Goal: Entertainment & Leisure: Consume media (video, audio)

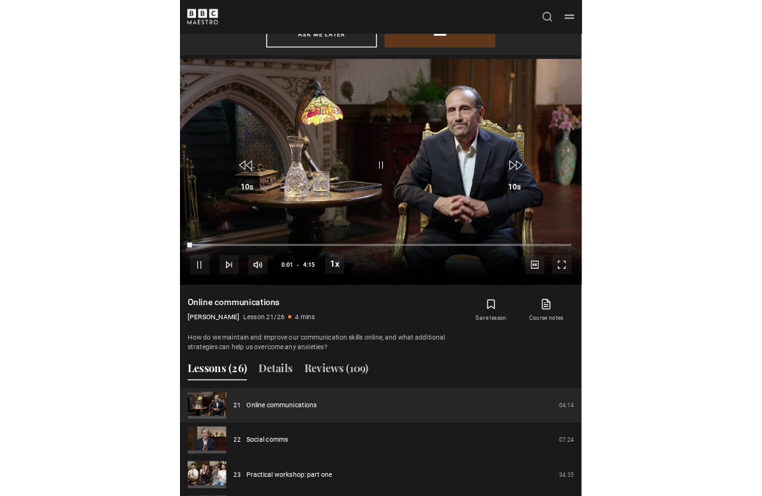
scroll to position [15, 0]
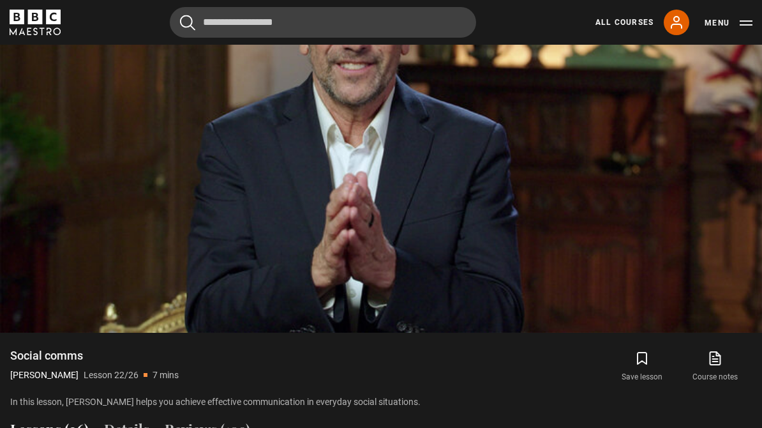
scroll to position [844, 0]
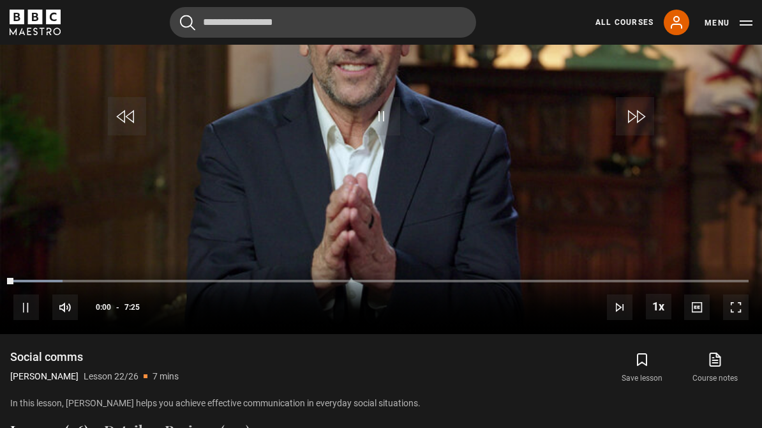
click at [720, 330] on div "10s Skip Back 10 seconds Pause 10s Skip Forward 10 seconds Loaded : 6.72% Pause…" at bounding box center [381, 298] width 762 height 71
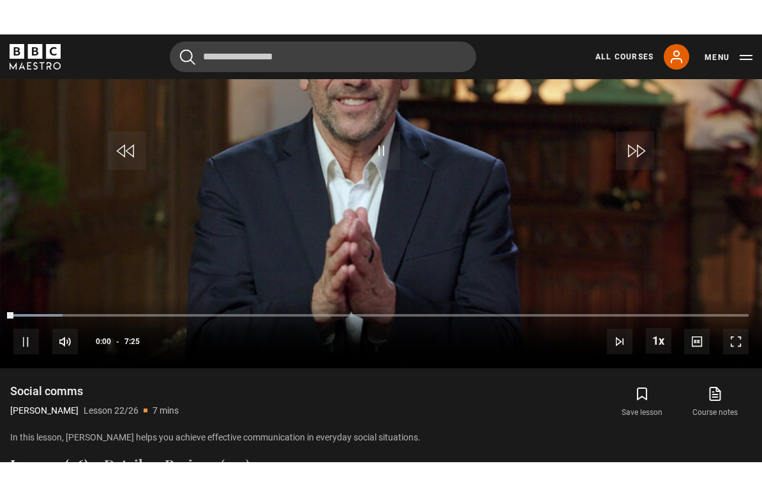
scroll to position [15, 0]
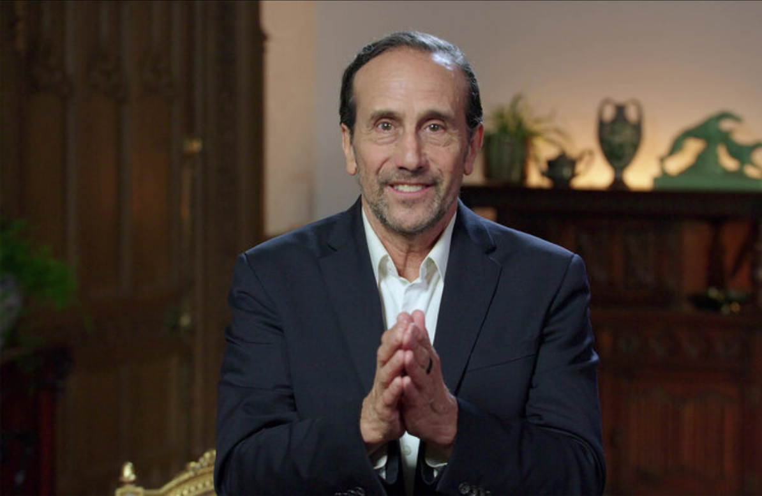
click at [537, 446] on div "10s Skip Back 10 seconds Pause 10s Skip Forward 10 seconds Loaded : 98.79% Paus…" at bounding box center [381, 460] width 762 height 71
click at [556, 373] on video-js "Video Player is loading. Play Lesson Social comms 10s Skip Back 10 seconds Paus…" at bounding box center [381, 248] width 762 height 496
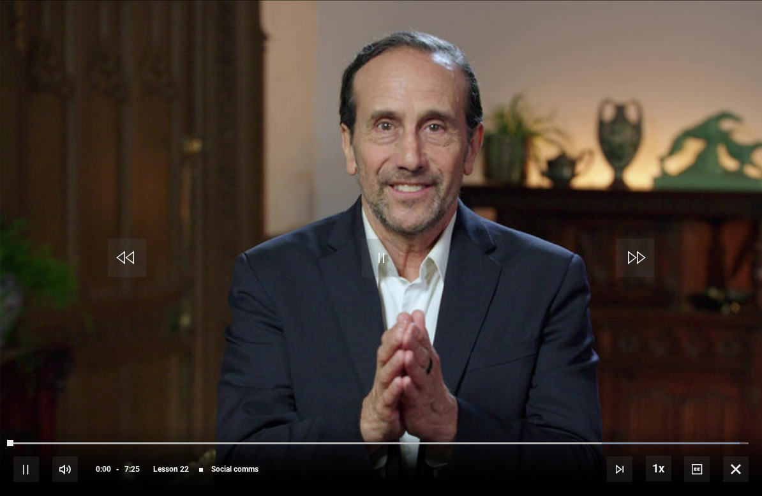
click at [639, 376] on video-js "Video Player is loading. Play Lesson Social comms 10s Skip Back 10 seconds Paus…" at bounding box center [381, 248] width 762 height 496
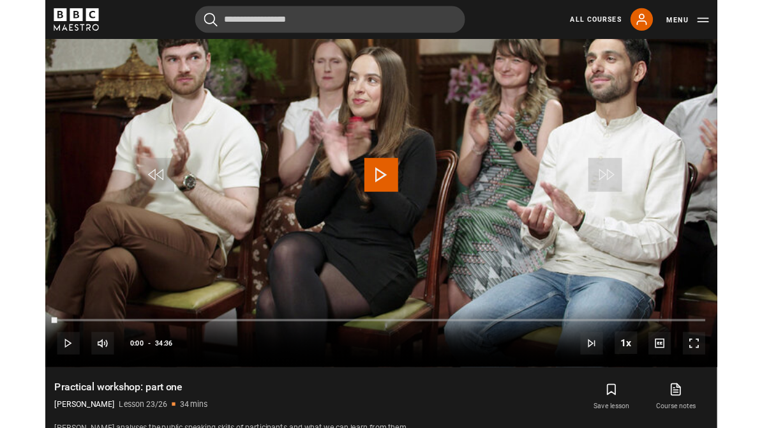
scroll to position [764, 0]
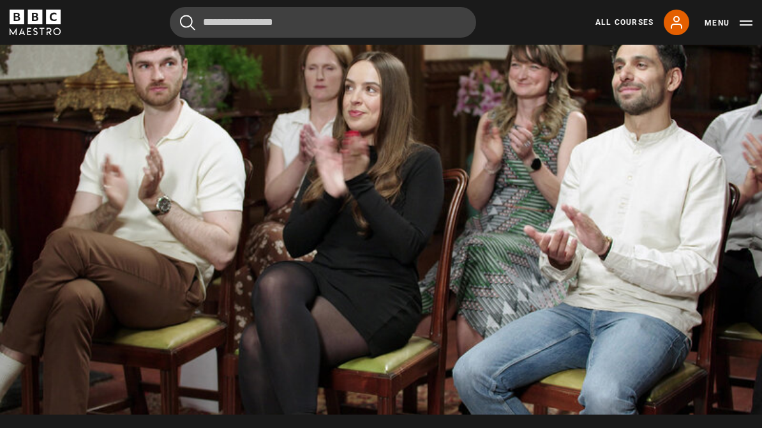
click at [656, 399] on span "Video Player" at bounding box center [659, 387] width 26 height 26
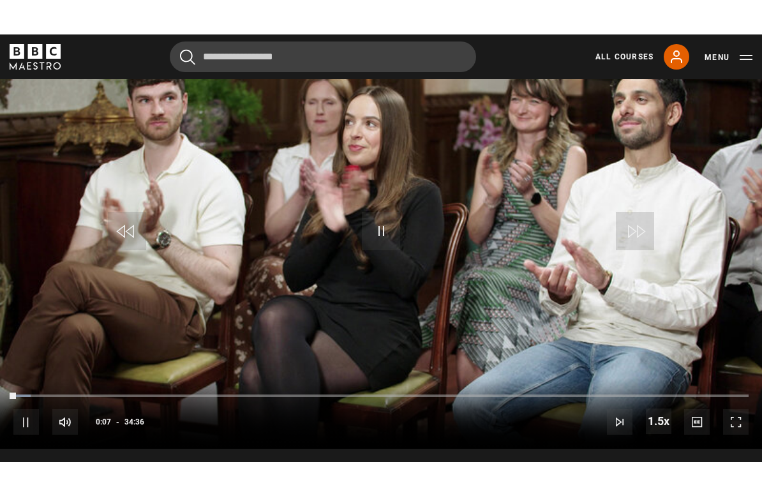
scroll to position [15, 0]
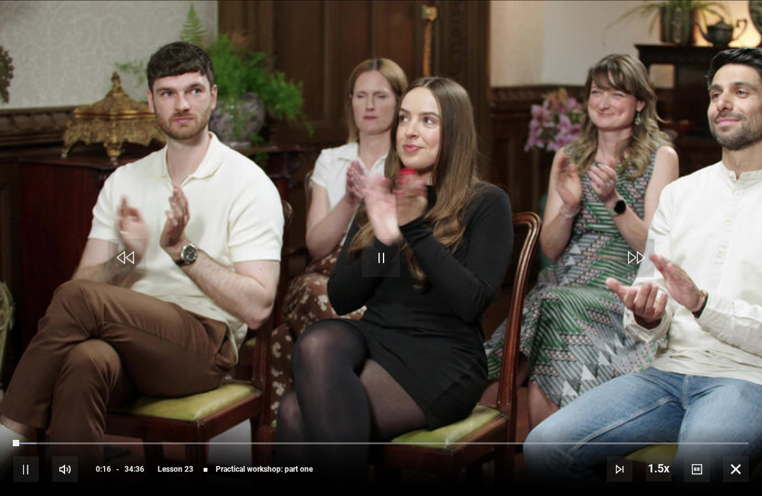
click at [526, 391] on video-js "Video Player is loading. Play Lesson Practical workshop: part one 10s Skip Back…" at bounding box center [381, 248] width 762 height 496
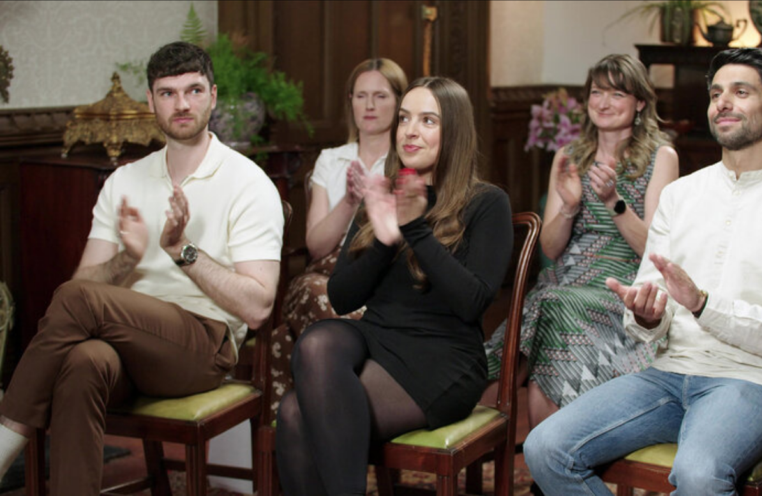
click at [392, 284] on button "Pause" at bounding box center [381, 257] width 45 height 57
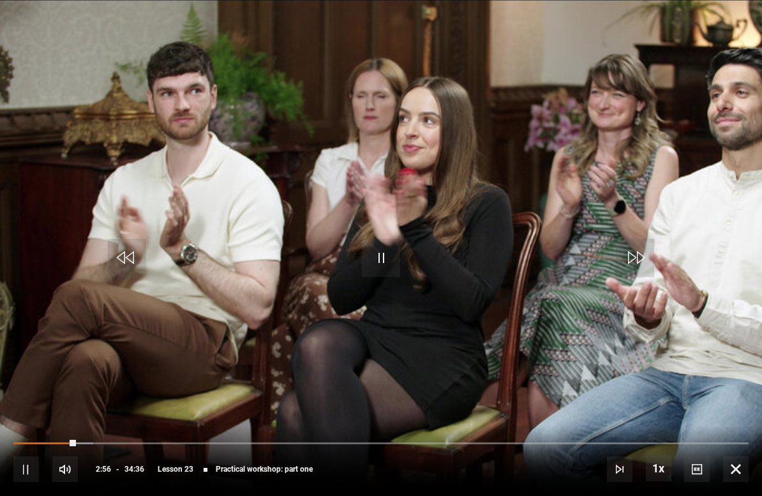
click at [180, 468] on span "Lesson 23" at bounding box center [176, 469] width 36 height 8
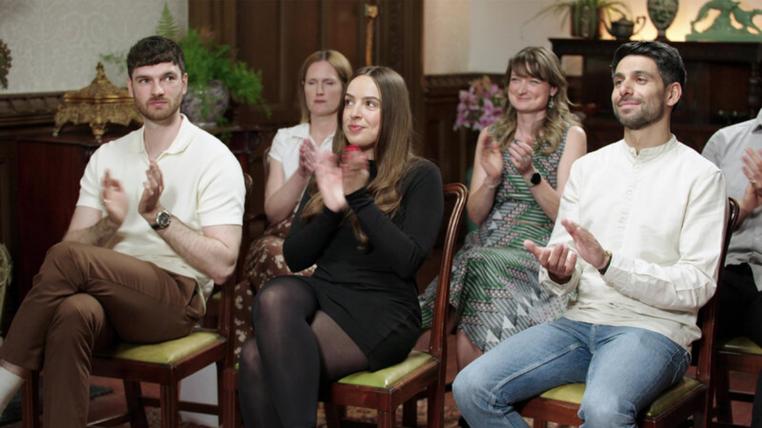
scroll to position [1230, 0]
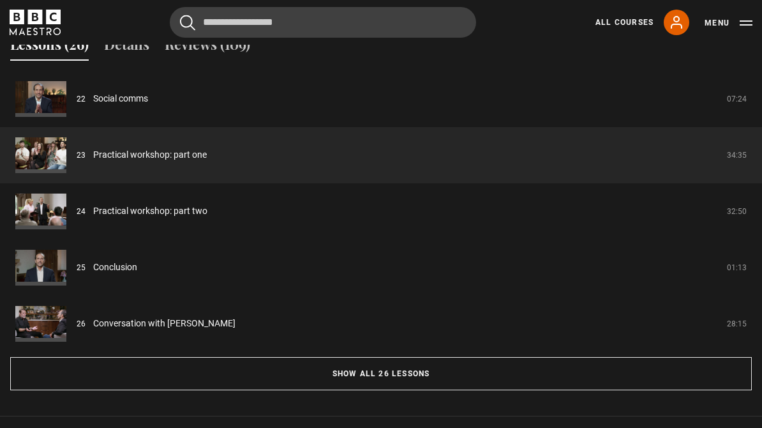
click at [175, 330] on link "Conversation with [PERSON_NAME]" at bounding box center [164, 323] width 142 height 13
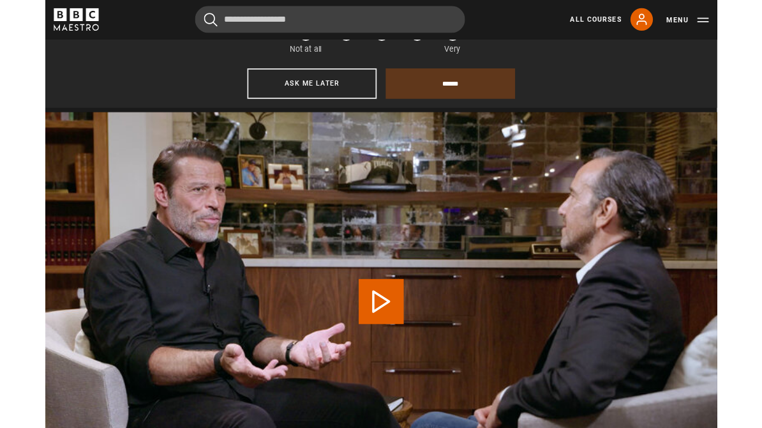
scroll to position [645, 0]
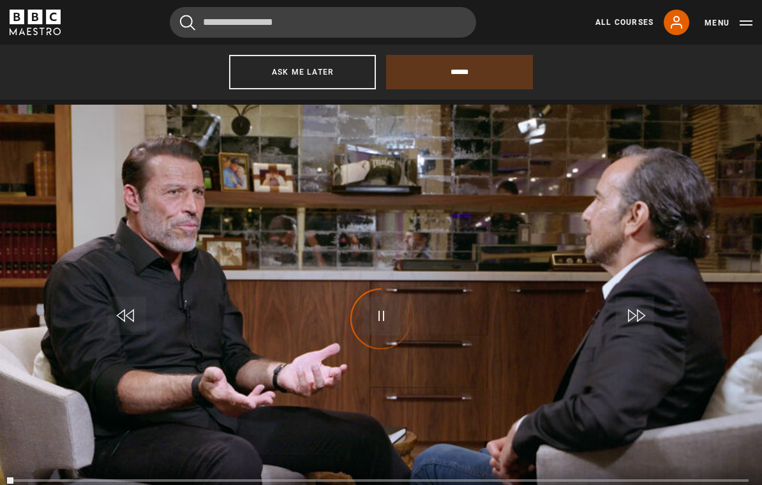
click at [408, 327] on div "Video Player is loading." at bounding box center [381, 319] width 64 height 64
click at [387, 334] on div "Video Player is loading." at bounding box center [381, 319] width 64 height 64
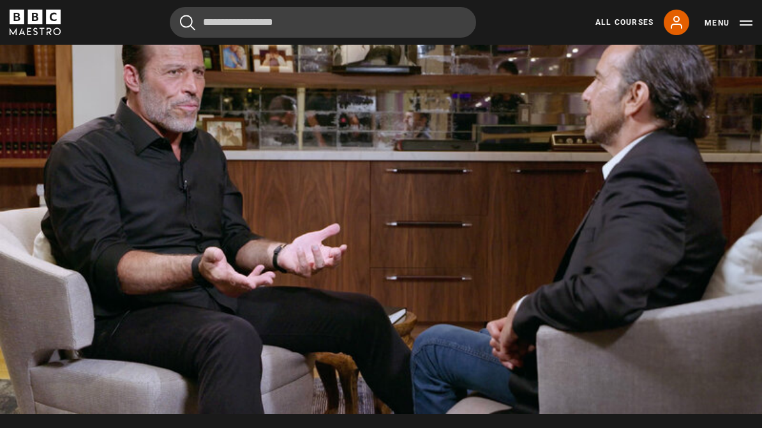
scroll to position [765, 0]
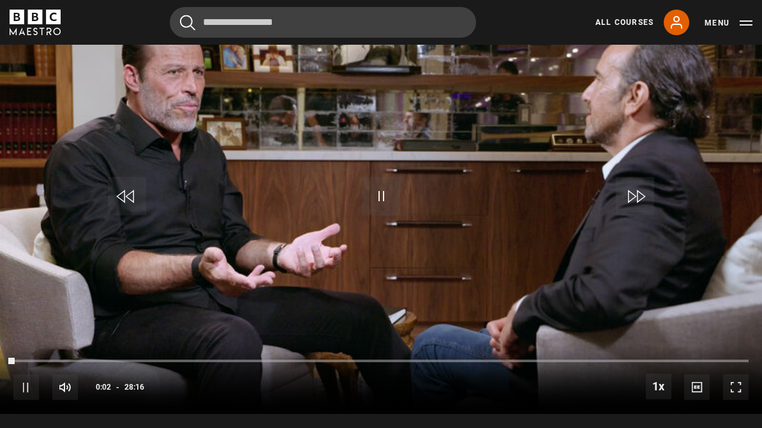
click at [717, 385] on div "10s Skip Back 10 seconds Pause 10s Skip Forward 10 seconds Loaded : 0.09% Pause…" at bounding box center [381, 378] width 762 height 71
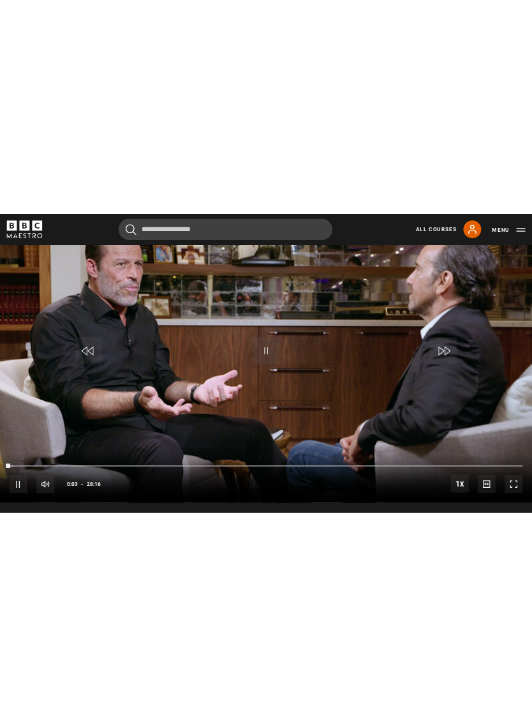
scroll to position [15, 0]
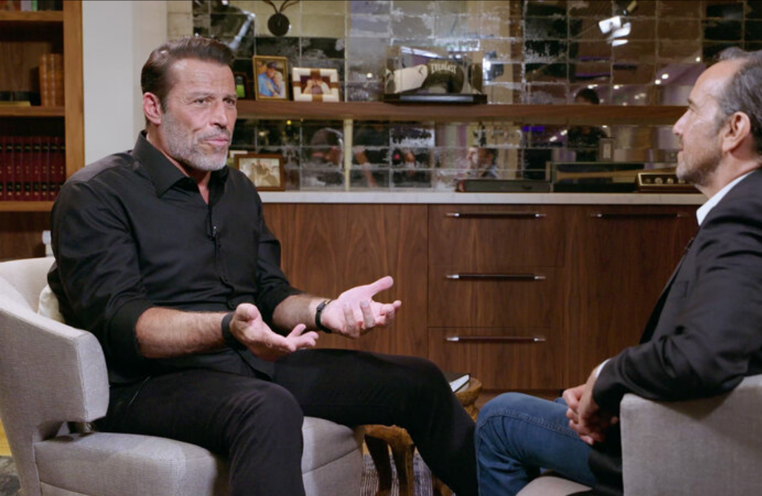
click at [452, 382] on video-js "Video Player is loading. Play Lesson Conversation with Tony Robbins 10s Skip Ba…" at bounding box center [381, 248] width 762 height 496
click at [452, 333] on video-js "Video Player is loading. Play Lesson Conversation with Tony Robbins 10s Skip Ba…" at bounding box center [381, 248] width 762 height 496
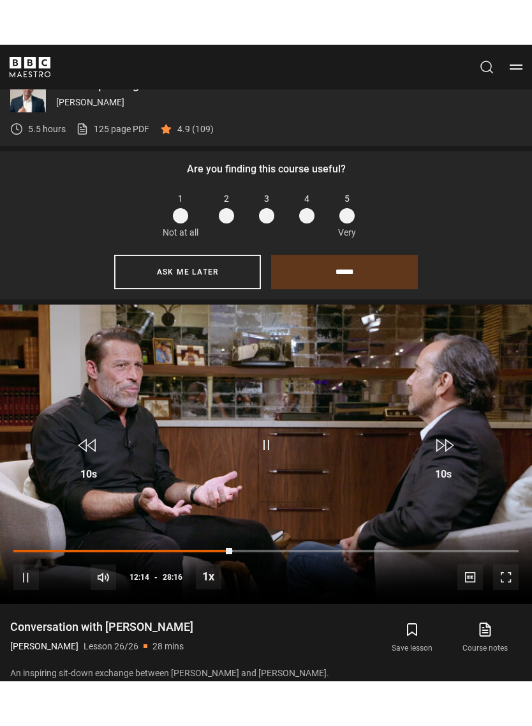
scroll to position [15, 0]
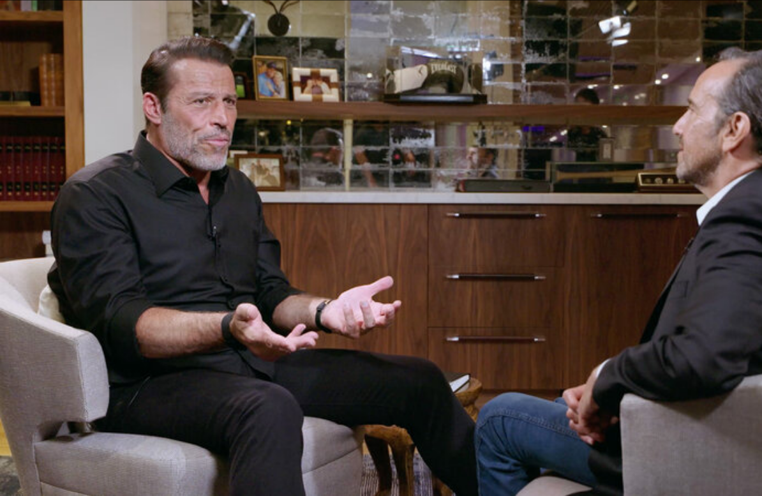
click at [507, 394] on video-js "Video Player is loading. Play Lesson Conversation with [PERSON_NAME] 10s Skip B…" at bounding box center [381, 248] width 762 height 496
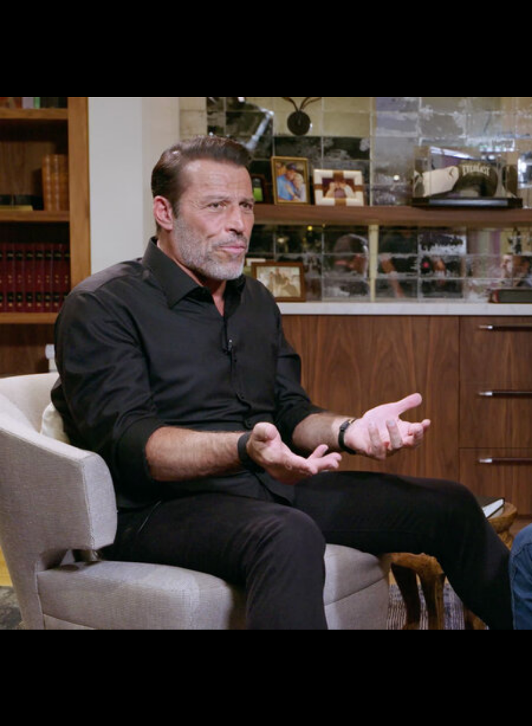
click at [330, 156] on video-js "Video Player is loading. Play Lesson Conversation with [PERSON_NAME] 10s Skip B…" at bounding box center [266, 363] width 532 height 726
click at [284, 356] on video-js "Video Player is loading. Play Lesson Conversation with [PERSON_NAME] 10s Skip B…" at bounding box center [266, 363] width 532 height 726
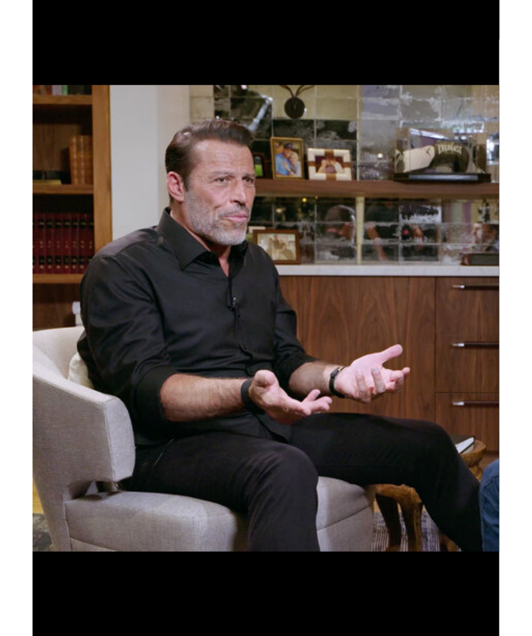
scroll to position [802, 0]
